Goal: Task Accomplishment & Management: Complete application form

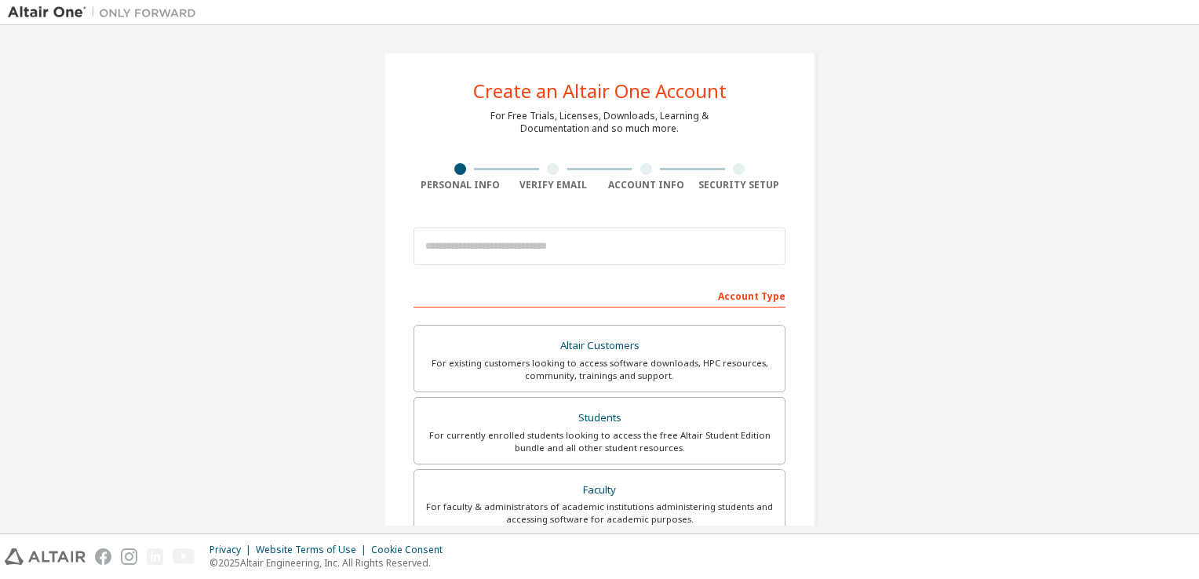
click at [244, 359] on div "Create an Altair One Account For Free Trials, Licenses, Downloads, Learning & D…" at bounding box center [599, 448] width 1183 height 831
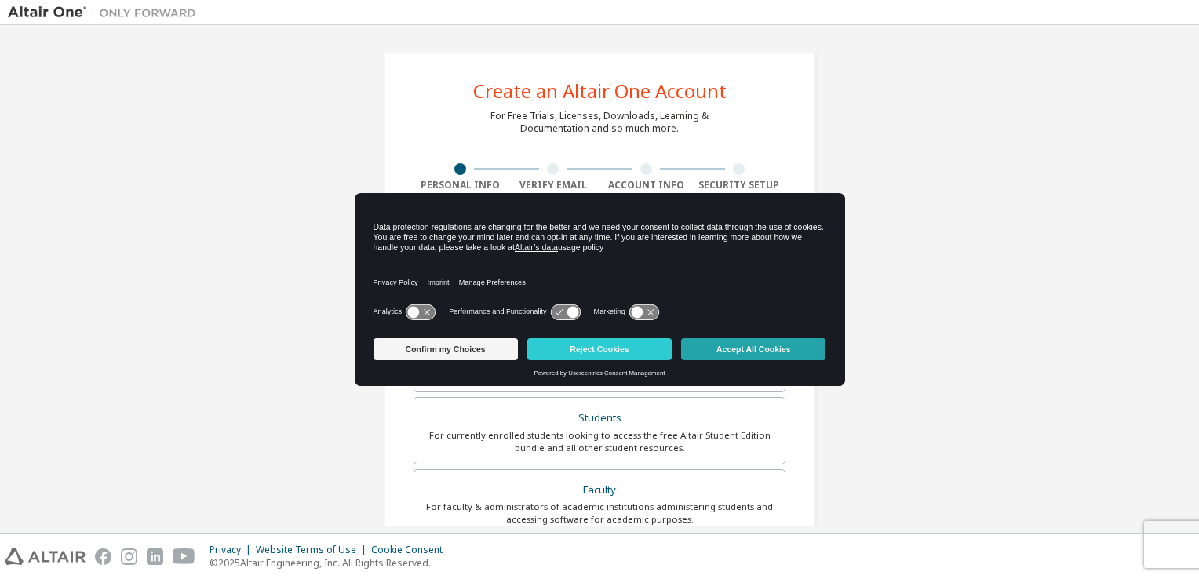
click at [701, 348] on button "Accept All Cookies" at bounding box center [753, 349] width 144 height 22
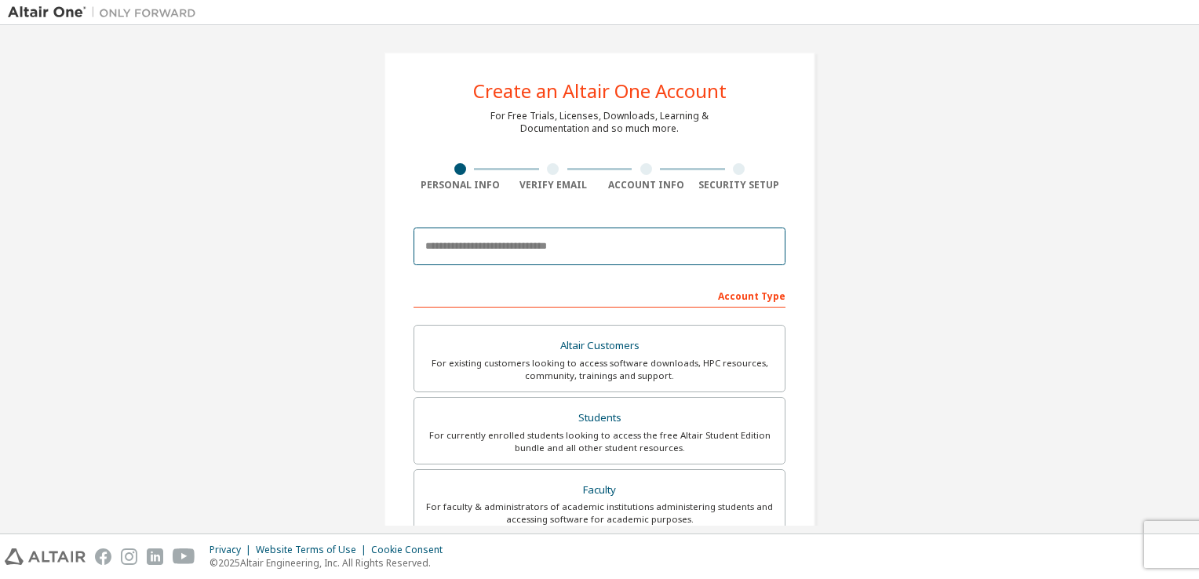
click at [515, 253] on input "email" at bounding box center [600, 247] width 372 height 38
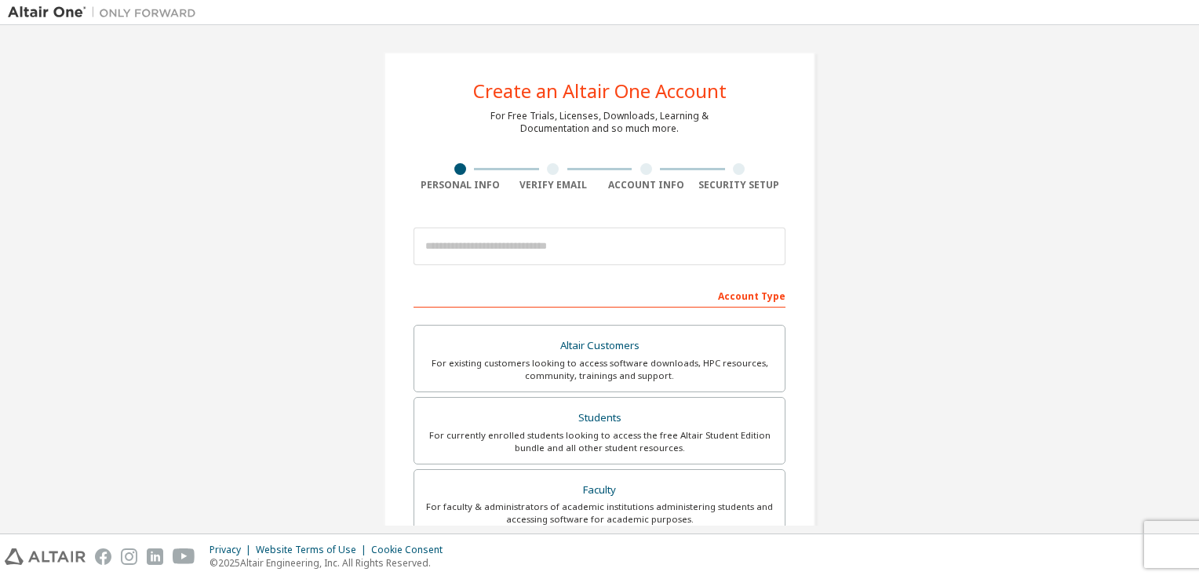
click at [299, 213] on div "Create an Altair One Account For Free Trials, Licenses, Downloads, Learning & D…" at bounding box center [599, 448] width 1183 height 831
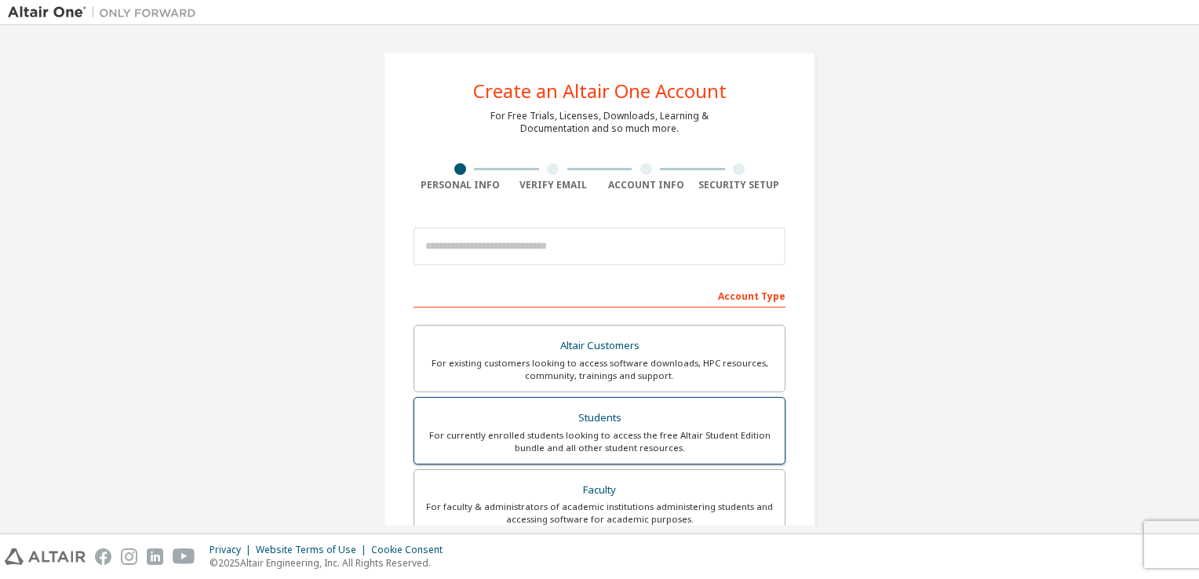
drag, startPoint x: 607, startPoint y: 424, endPoint x: 619, endPoint y: 446, distance: 24.6
click at [619, 446] on label "Students For currently enrolled students looking to access the free Altair Stud…" at bounding box center [600, 430] width 372 height 67
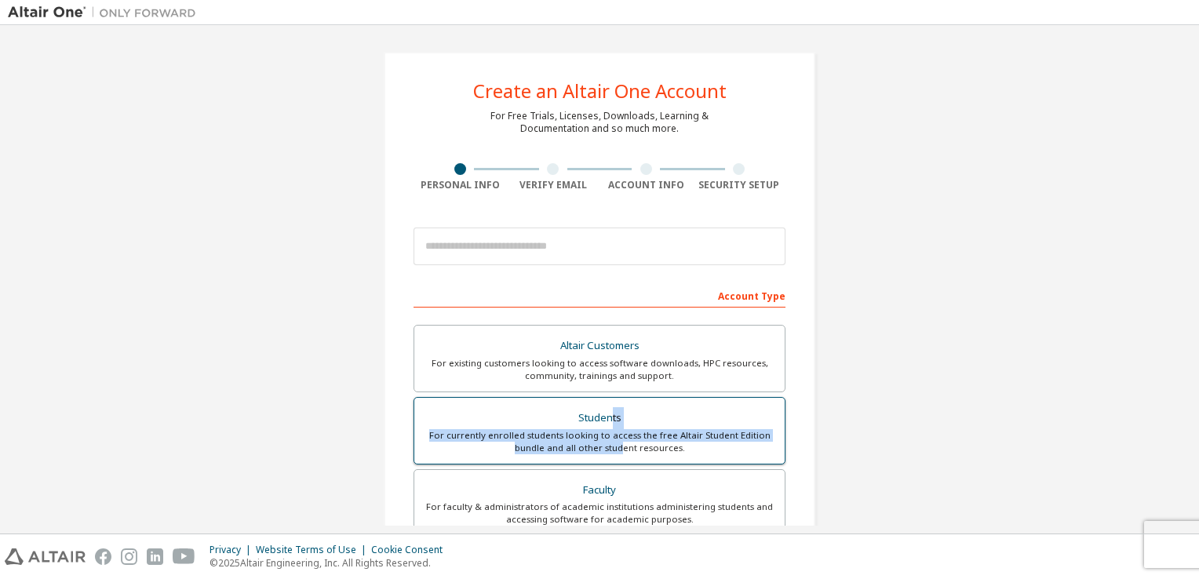
drag, startPoint x: 619, startPoint y: 446, endPoint x: 745, endPoint y: 432, distance: 126.3
click at [745, 432] on div "For currently enrolled students looking to access the free Altair Student Editi…" at bounding box center [600, 441] width 352 height 25
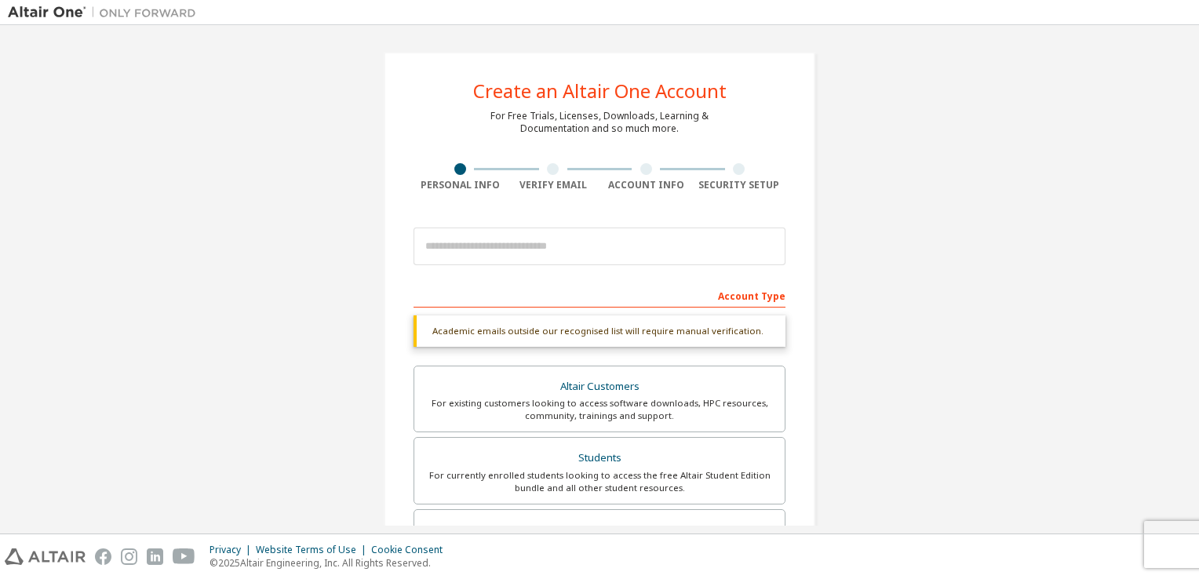
click at [857, 407] on div "Create an Altair One Account For Free Trials, Licenses, Downloads, Learning & D…" at bounding box center [599, 469] width 1183 height 872
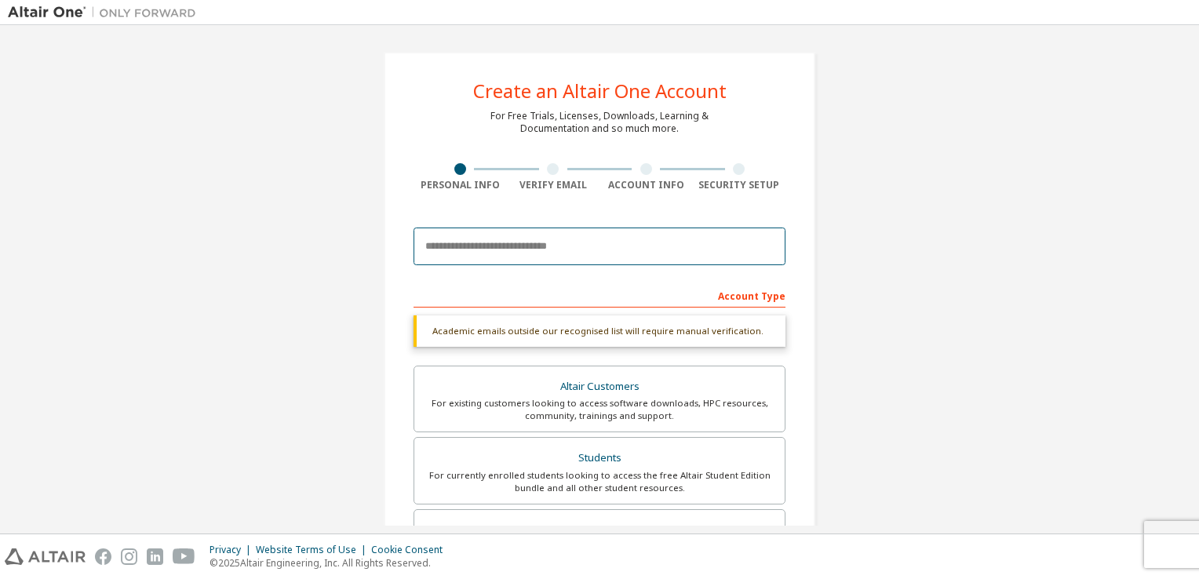
click at [594, 254] on input "email" at bounding box center [600, 247] width 372 height 38
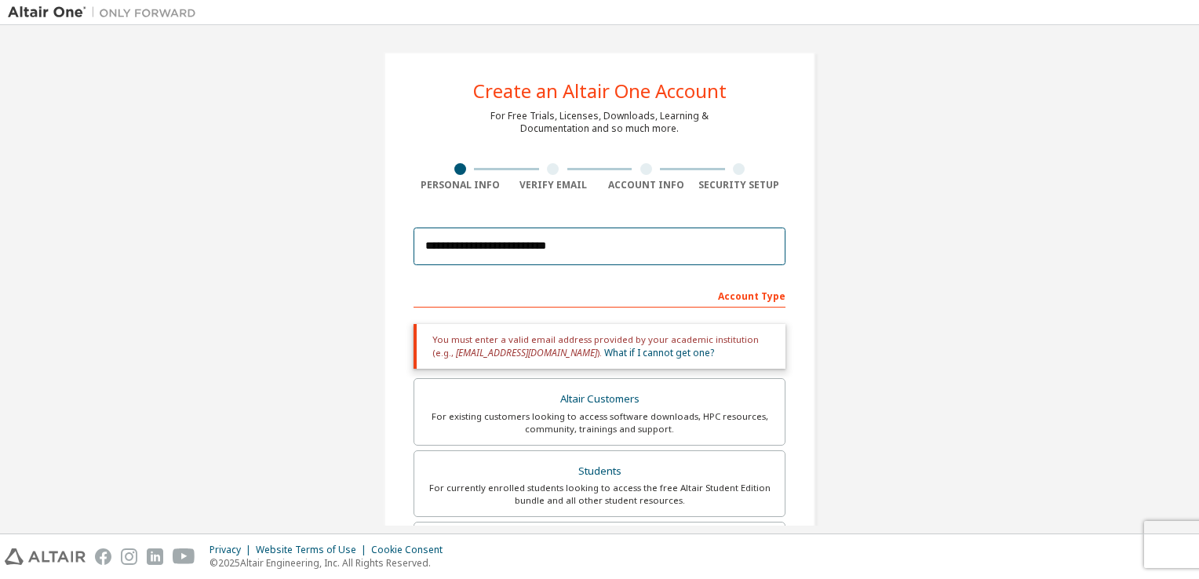
click at [698, 240] on input "**********" at bounding box center [600, 247] width 372 height 38
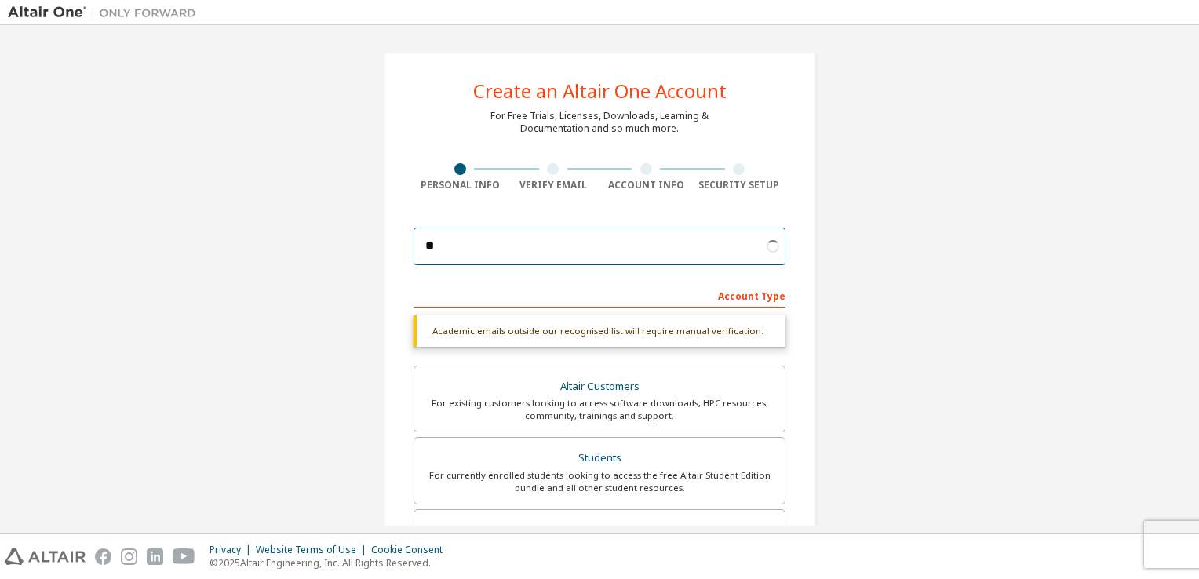
type input "*"
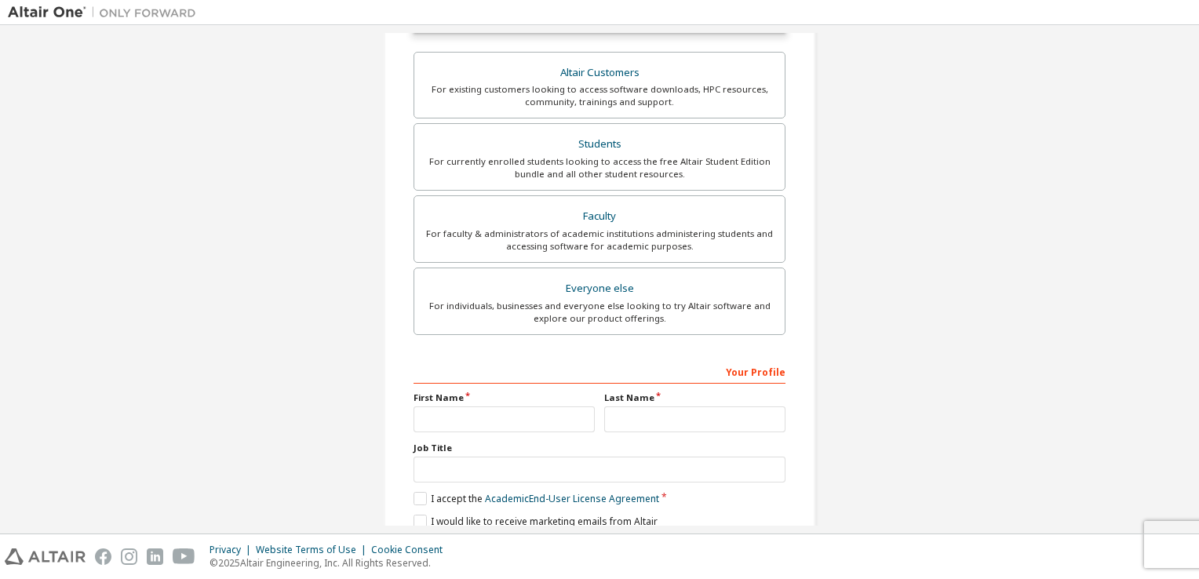
scroll to position [375, 0]
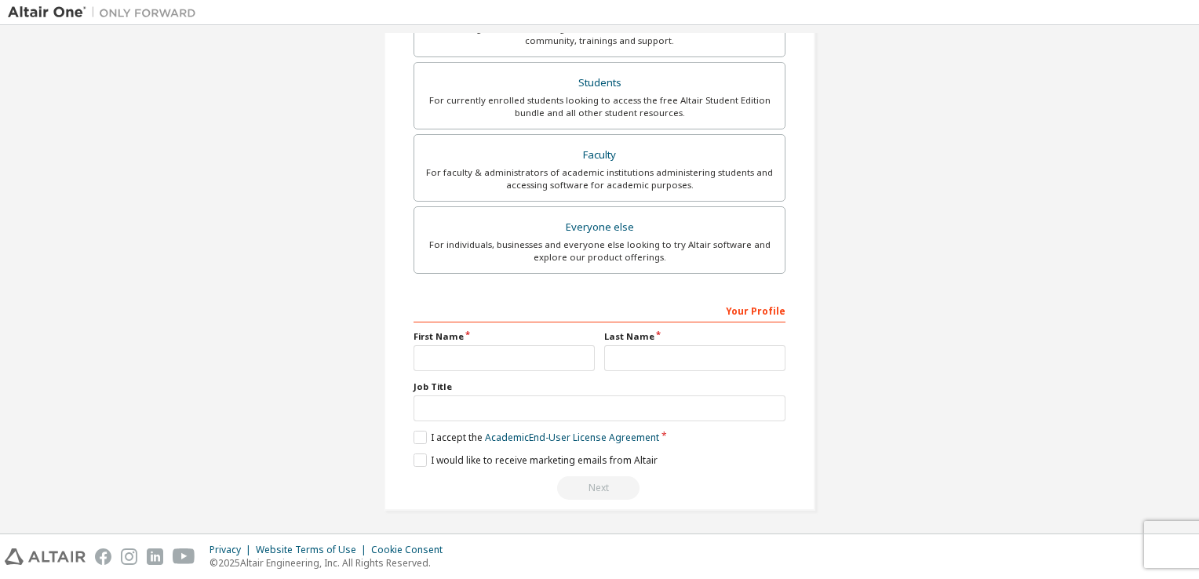
type input "**********"
click at [512, 363] on input "text" at bounding box center [504, 358] width 181 height 26
type input "*"
type input "***"
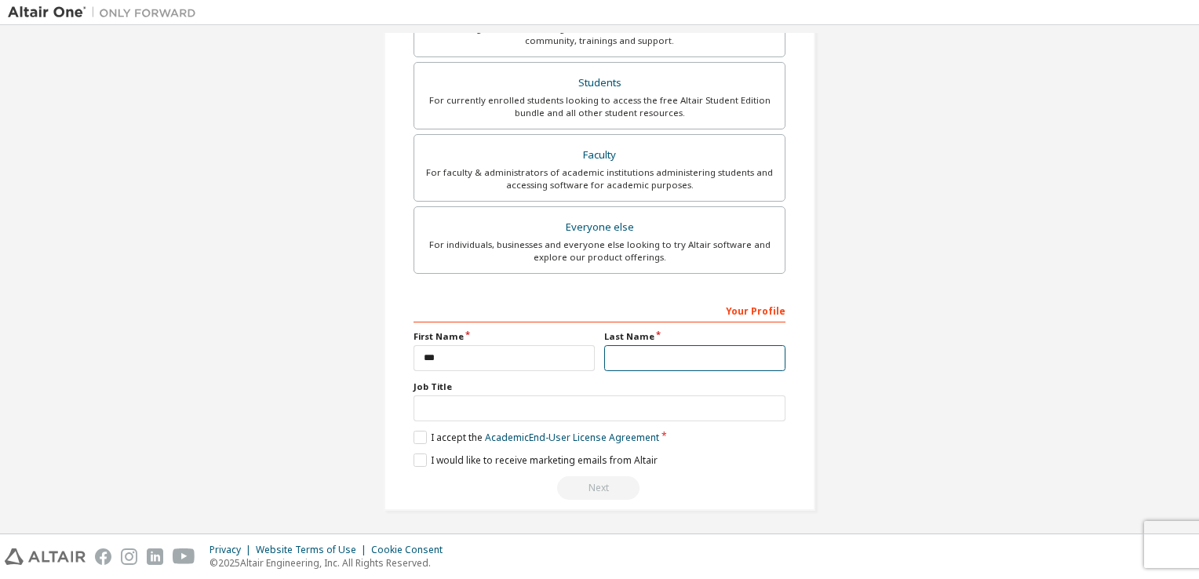
click at [728, 347] on input "text" at bounding box center [694, 358] width 181 height 26
type input "*"
type input "****"
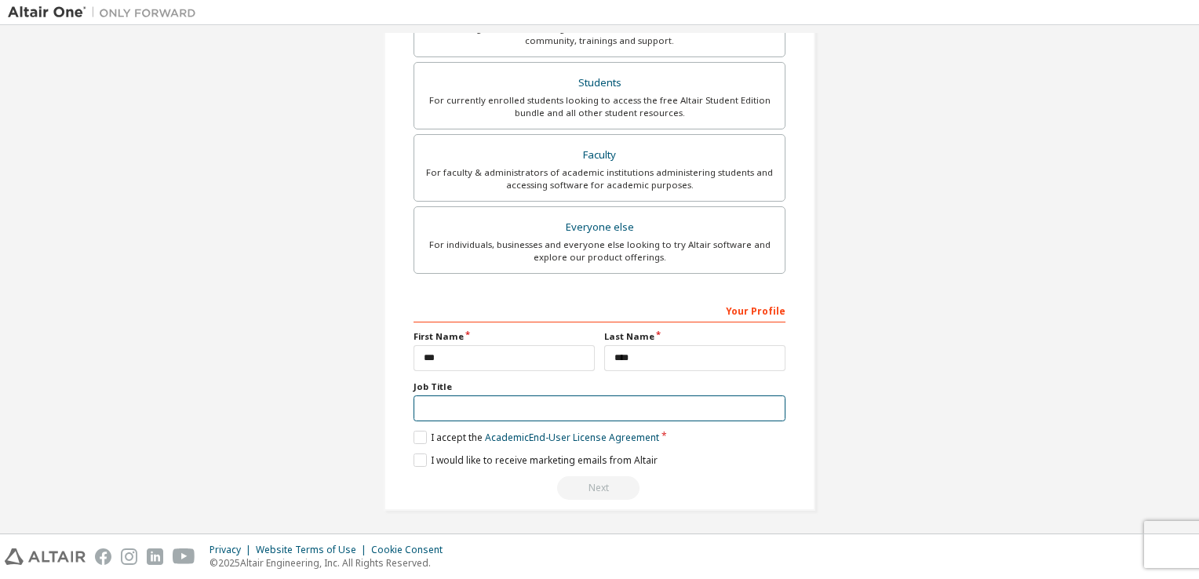
click at [678, 409] on input "text" at bounding box center [600, 408] width 372 height 26
click at [416, 435] on label "I accept the Academic End-User License Agreement" at bounding box center [537, 437] width 246 height 13
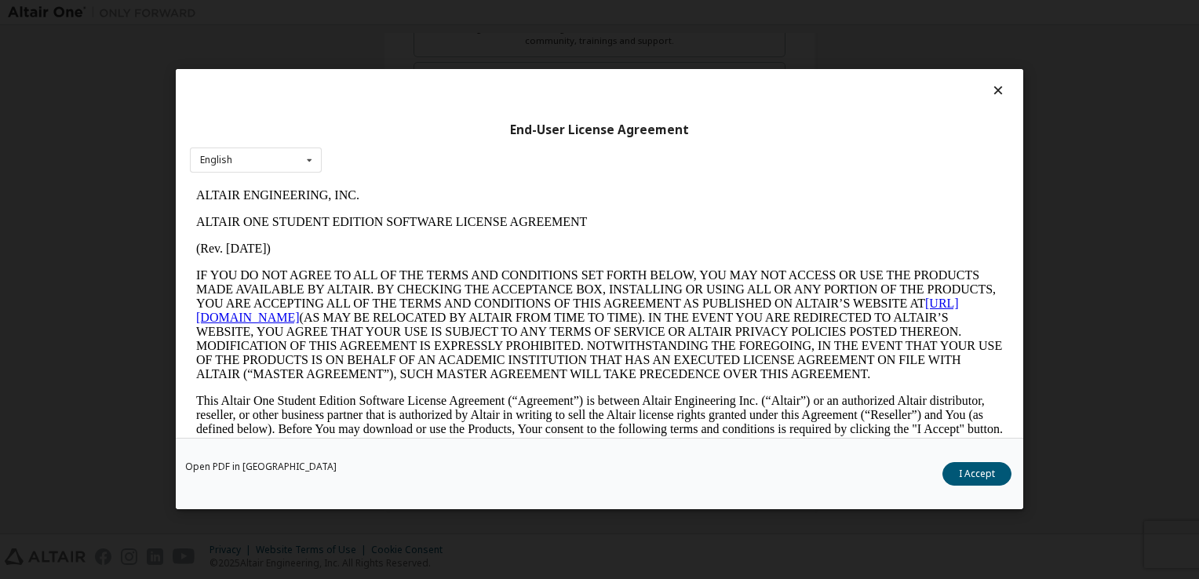
scroll to position [0, 0]
click at [951, 475] on button "I Accept" at bounding box center [976, 475] width 69 height 24
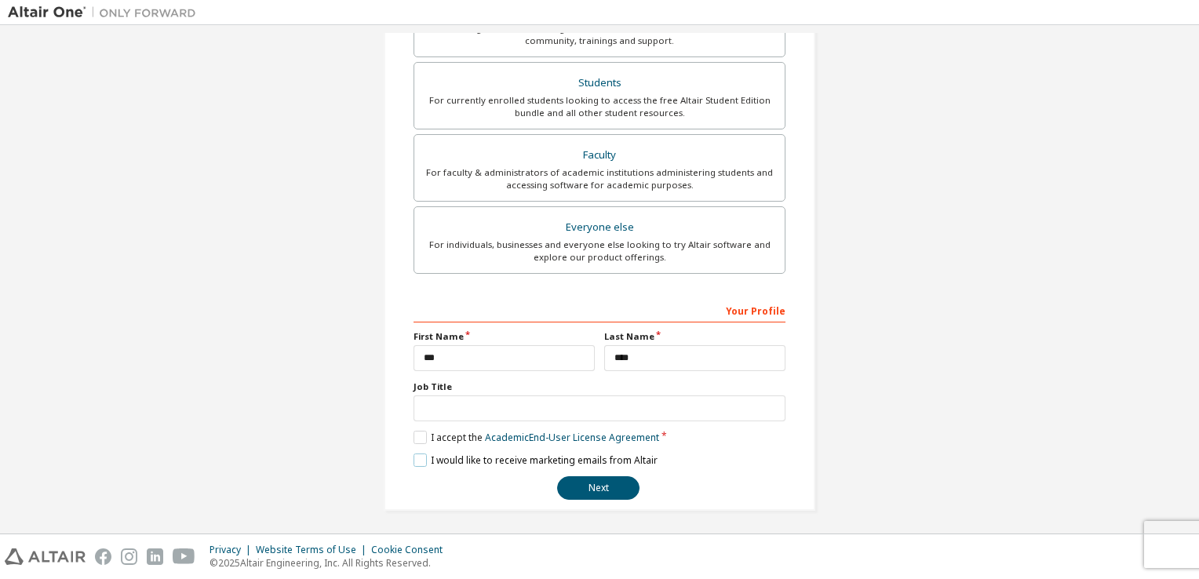
click at [422, 460] on label "I would like to receive marketing emails from Altair" at bounding box center [536, 460] width 244 height 13
click at [561, 483] on button "Next" at bounding box center [598, 488] width 82 height 24
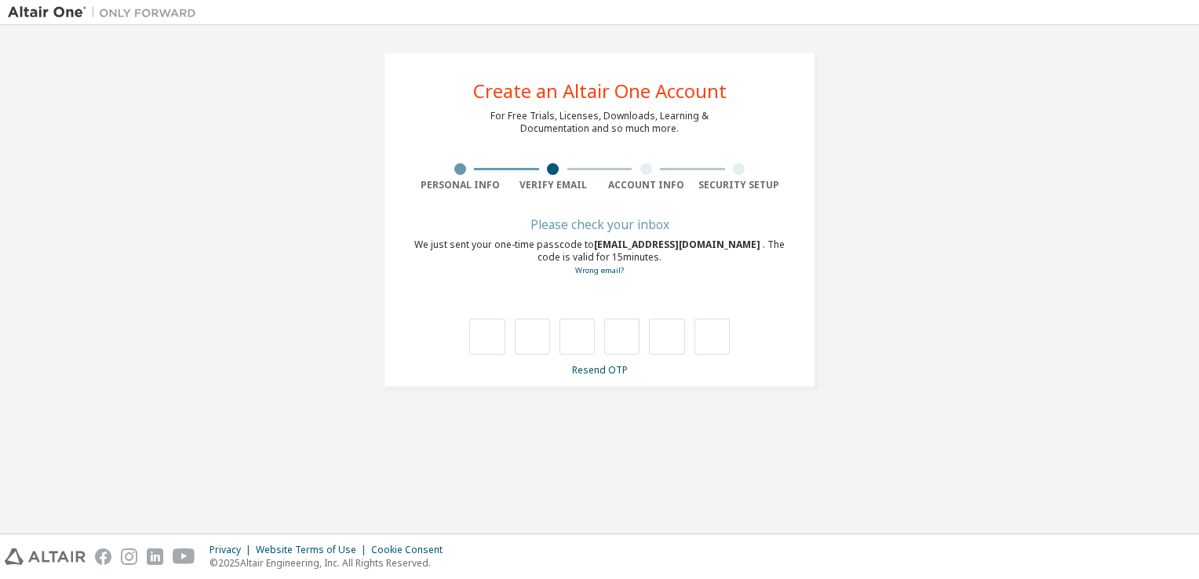
click at [706, 428] on div "**********" at bounding box center [599, 279] width 1183 height 493
click at [464, 334] on div at bounding box center [600, 320] width 372 height 68
click at [475, 334] on input "text" at bounding box center [486, 337] width 35 height 36
type input "*"
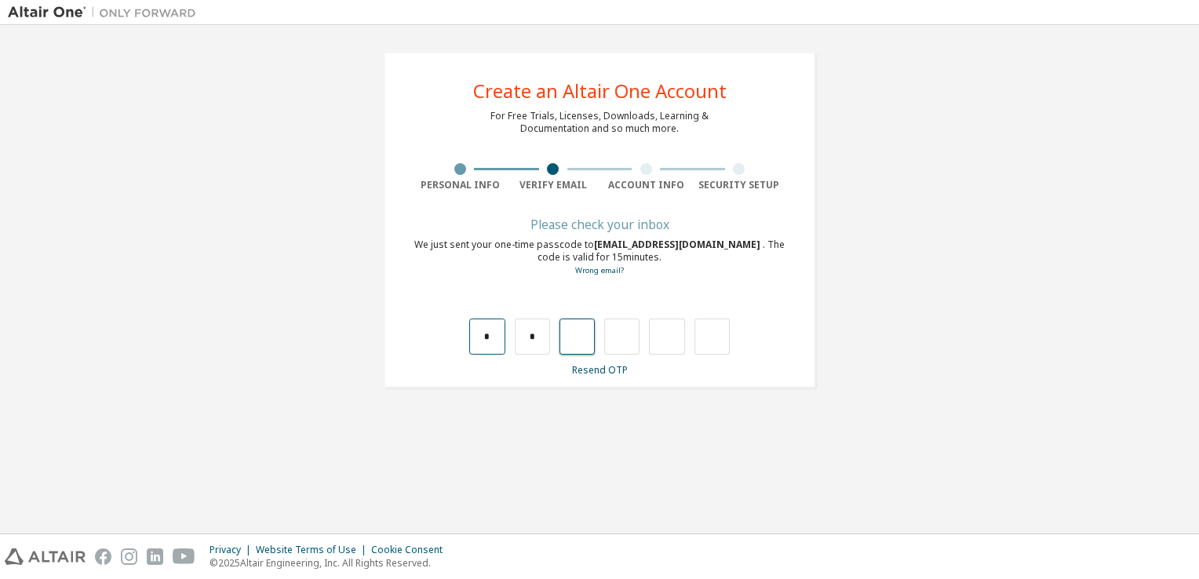
type input "*"
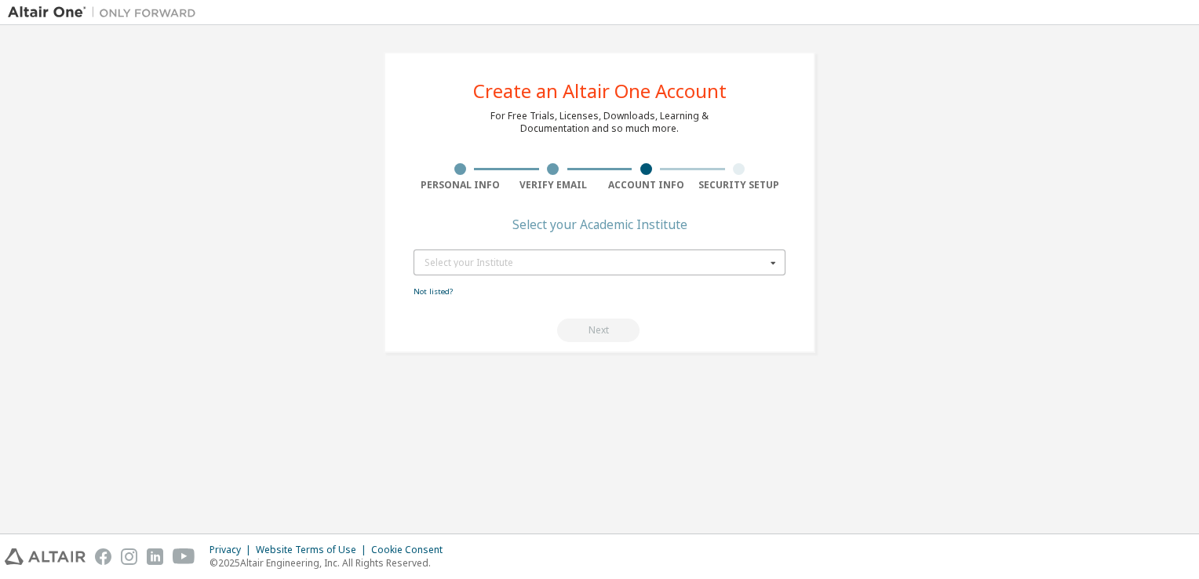
click at [513, 262] on div "Select your Institute" at bounding box center [594, 262] width 341 height 9
click at [758, 265] on input "text" at bounding box center [600, 262] width 370 height 24
click at [763, 265] on div "Select your Institute Type at least 3 characters to start getting results." at bounding box center [600, 263] width 372 height 26
click at [771, 261] on icon at bounding box center [773, 262] width 20 height 24
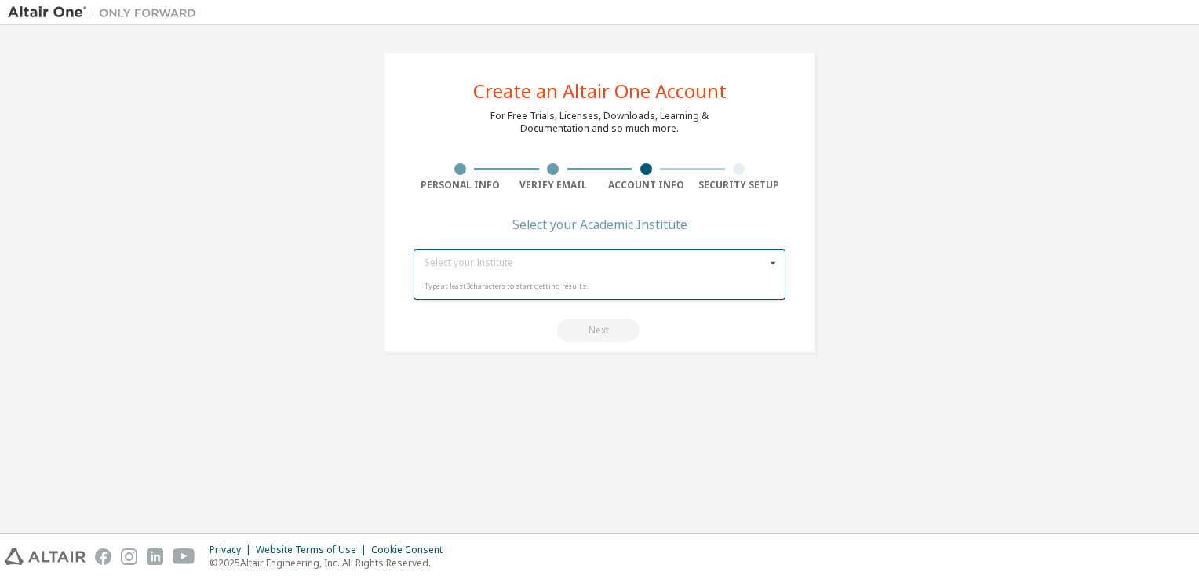
click at [771, 261] on icon at bounding box center [773, 262] width 20 height 24
click at [697, 260] on input "text" at bounding box center [600, 262] width 370 height 24
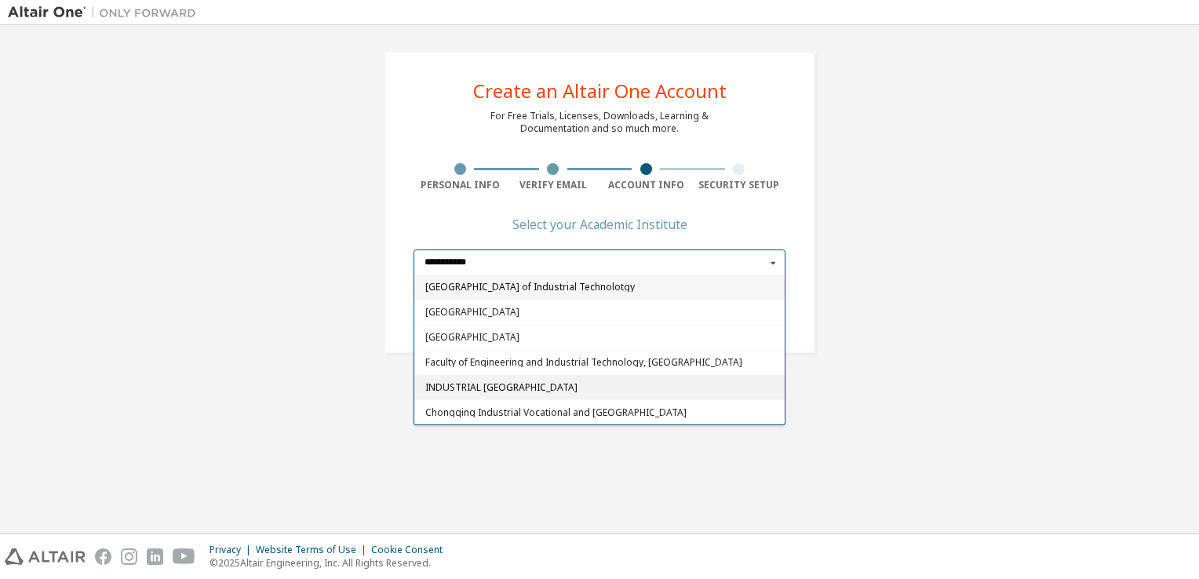
type input "**********"
click at [603, 388] on span "INDUSTRIAL [GEOGRAPHIC_DATA]" at bounding box center [599, 387] width 349 height 9
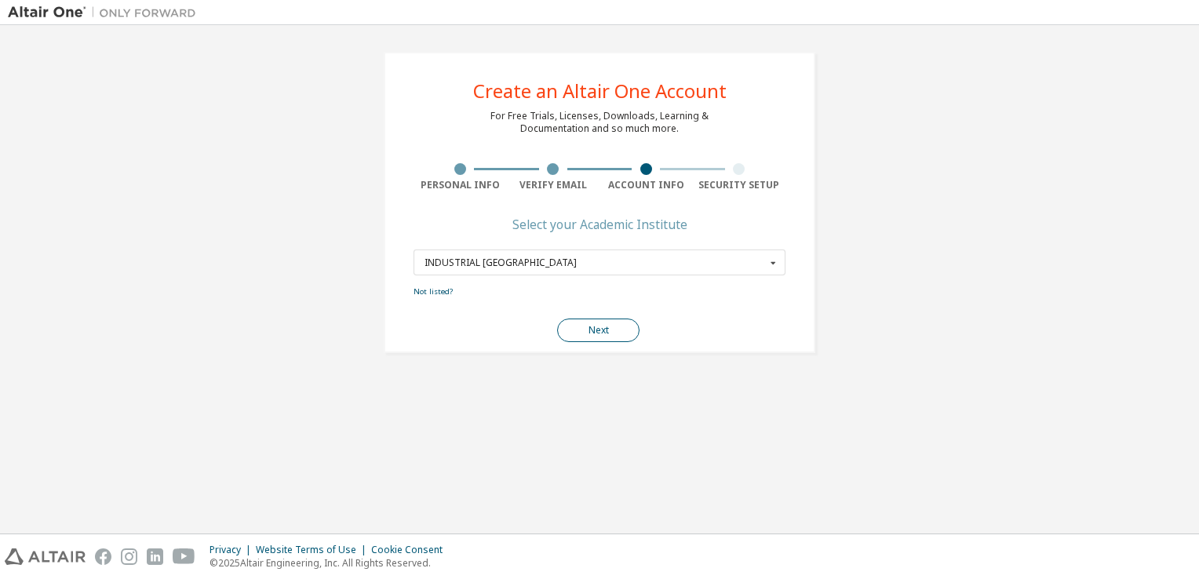
click at [592, 340] on button "Next" at bounding box center [598, 331] width 82 height 24
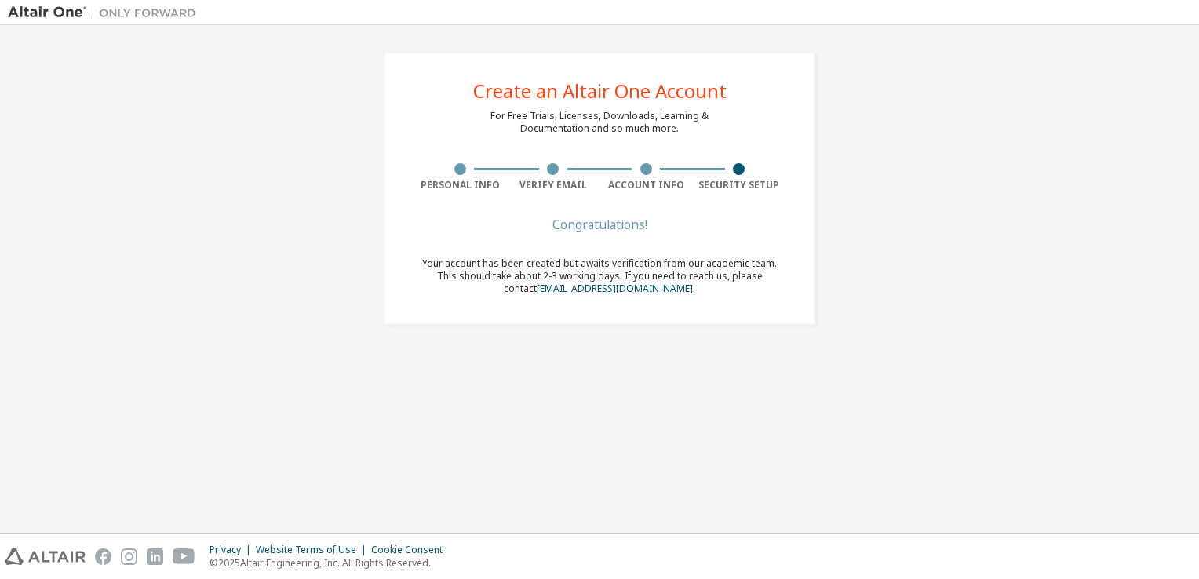
click at [552, 278] on span "Your account has been created but awaits verification from our academic team. T…" at bounding box center [599, 276] width 355 height 38
drag, startPoint x: 552, startPoint y: 278, endPoint x: 655, endPoint y: 277, distance: 102.8
click at [655, 277] on span "Your account has been created but awaits verification from our academic team. T…" at bounding box center [599, 276] width 355 height 38
click at [516, 243] on div "Congratulations! Your account has been created but awaits verification from our…" at bounding box center [600, 267] width 372 height 94
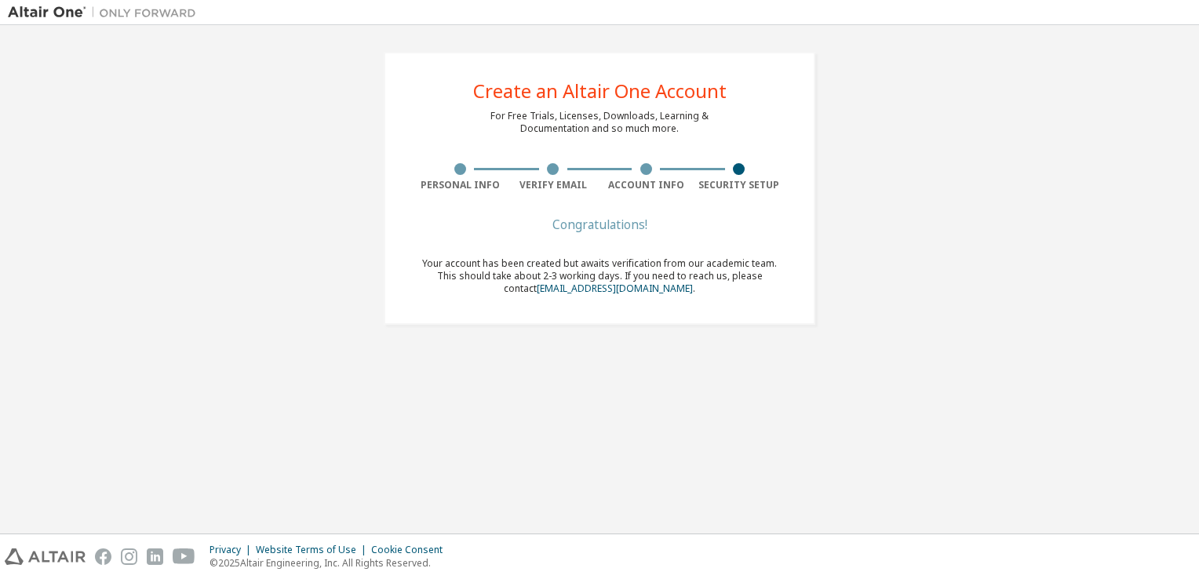
click at [516, 243] on div "Congratulations! Your account has been created but awaits verification from our…" at bounding box center [600, 267] width 372 height 94
drag, startPoint x: 516, startPoint y: 243, endPoint x: 479, endPoint y: 271, distance: 47.1
click at [479, 271] on span "Your account has been created but awaits verification from our academic team. T…" at bounding box center [599, 276] width 355 height 38
drag, startPoint x: 472, startPoint y: 266, endPoint x: 759, endPoint y: 265, distance: 286.4
click at [759, 265] on span "Your account has been created but awaits verification from our academic team. T…" at bounding box center [599, 276] width 355 height 38
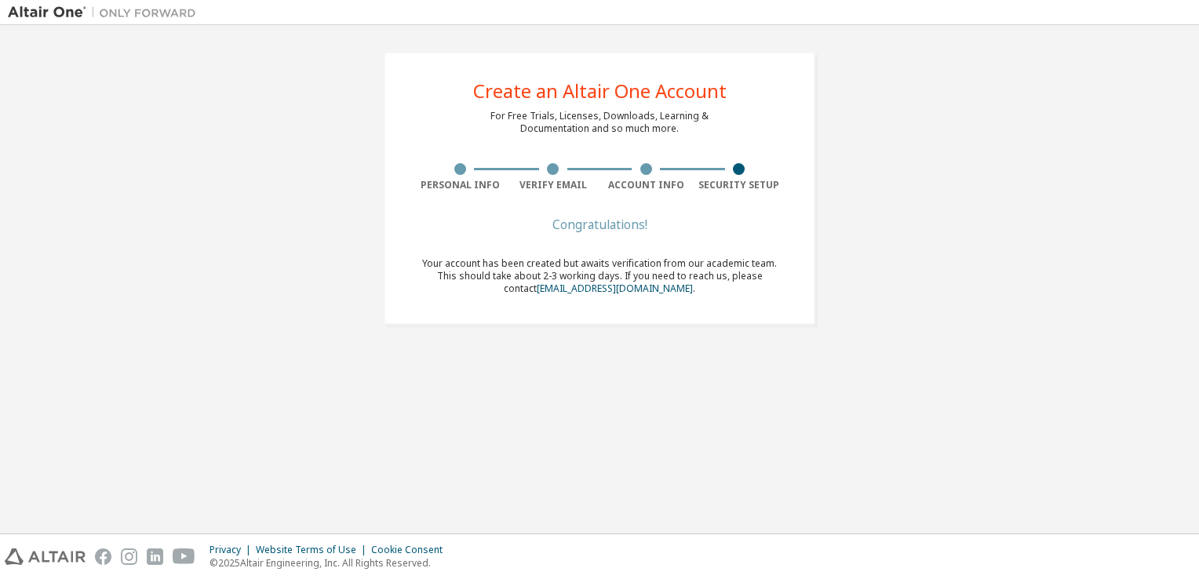
click at [672, 328] on div "Create an Altair One Account For Free Trials, Licenses, Downloads, Learning & D…" at bounding box center [599, 188] width 469 height 311
click at [458, 268] on span "Your account has been created but awaits verification from our academic team. T…" at bounding box center [599, 276] width 355 height 38
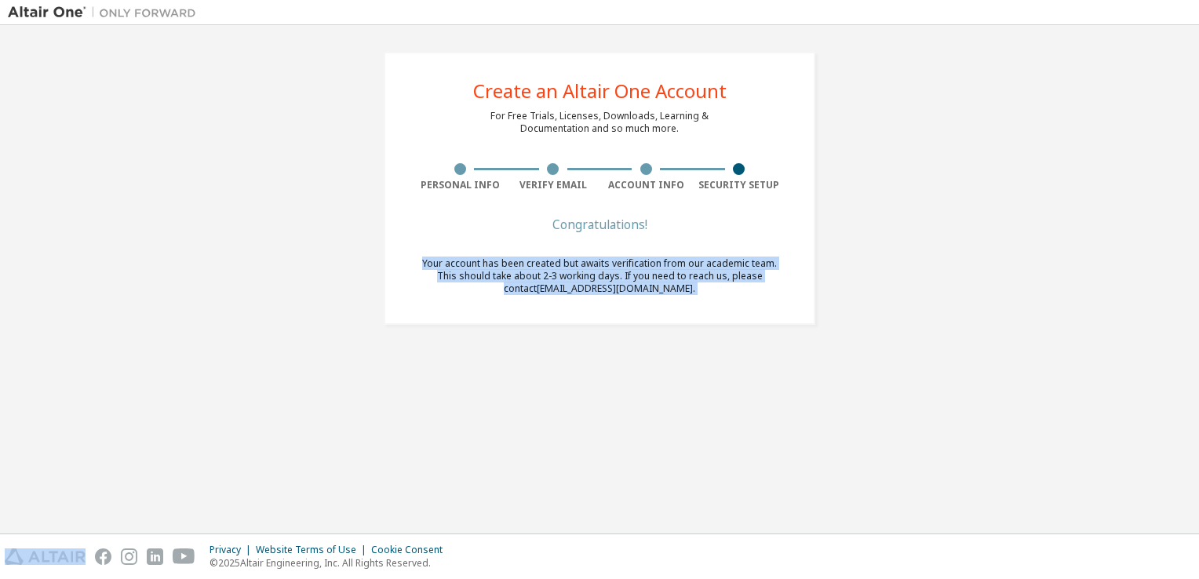
click at [458, 268] on span "Your account has been created but awaits verification from our academic team. T…" at bounding box center [599, 276] width 355 height 38
drag, startPoint x: 458, startPoint y: 268, endPoint x: 345, endPoint y: 344, distance: 135.8
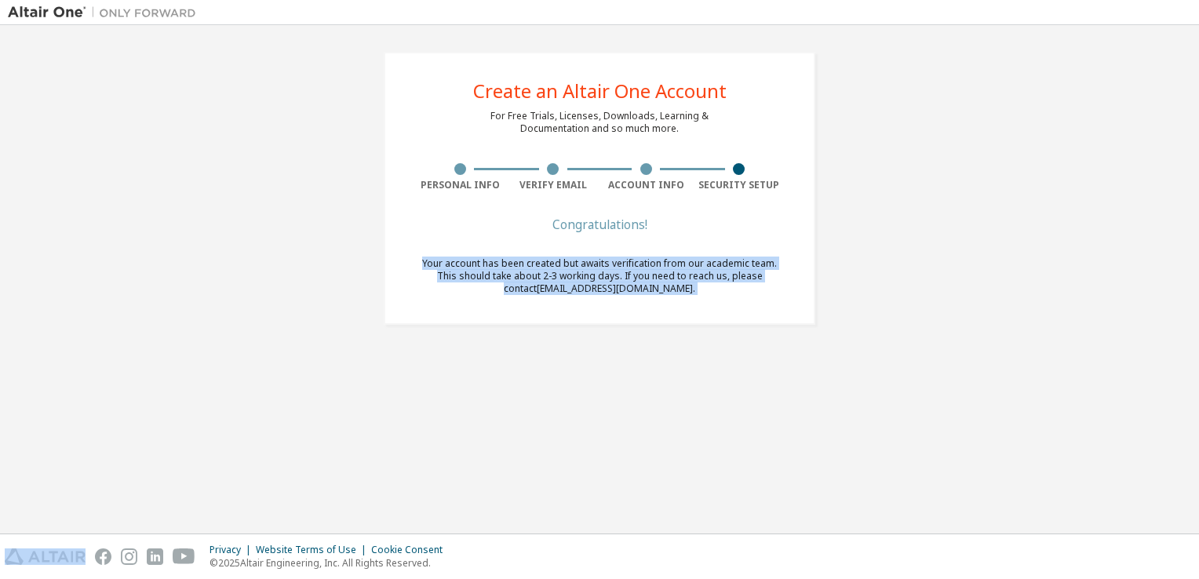
click at [345, 344] on div "Create an Altair One Account For Free Trials, Licenses, Downloads, Learning & D…" at bounding box center [599, 279] width 1183 height 493
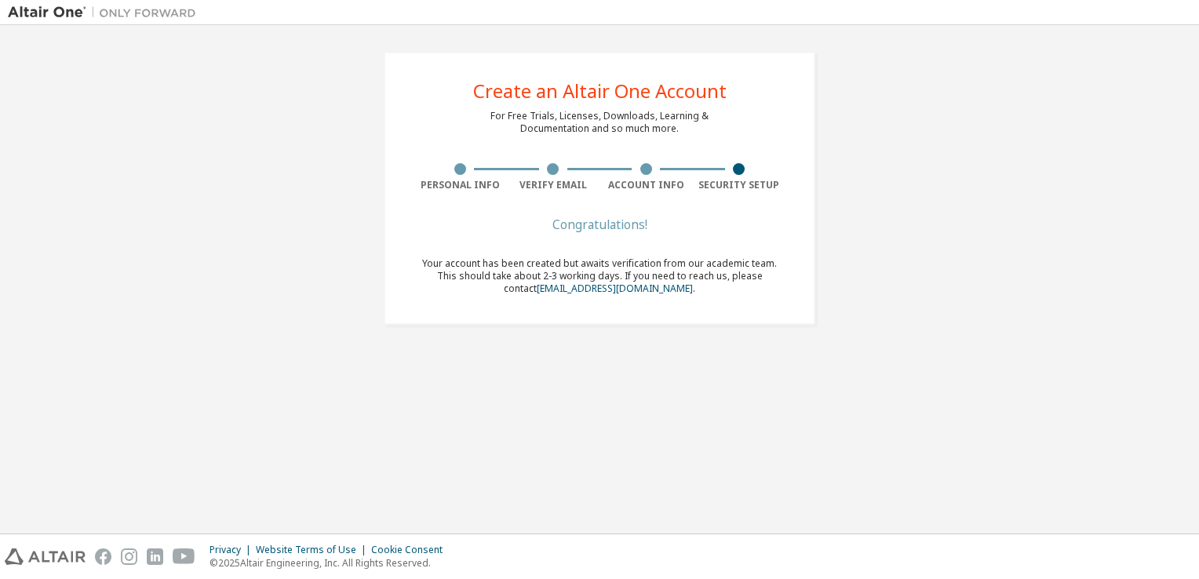
click at [74, 13] on img at bounding box center [106, 13] width 196 height 16
